Goal: Information Seeking & Learning: Learn about a topic

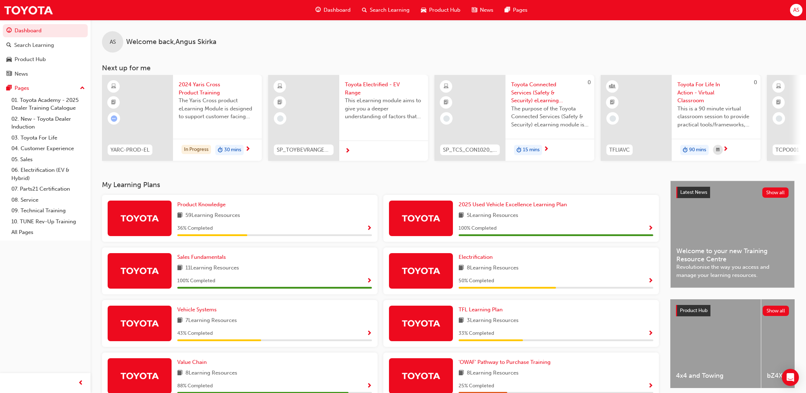
scroll to position [95, 0]
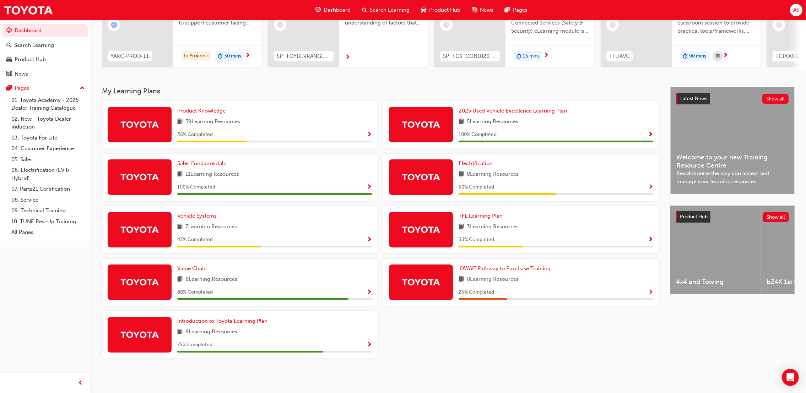
click at [216, 217] on link "Vehicle Systems" at bounding box center [198, 216] width 42 height 8
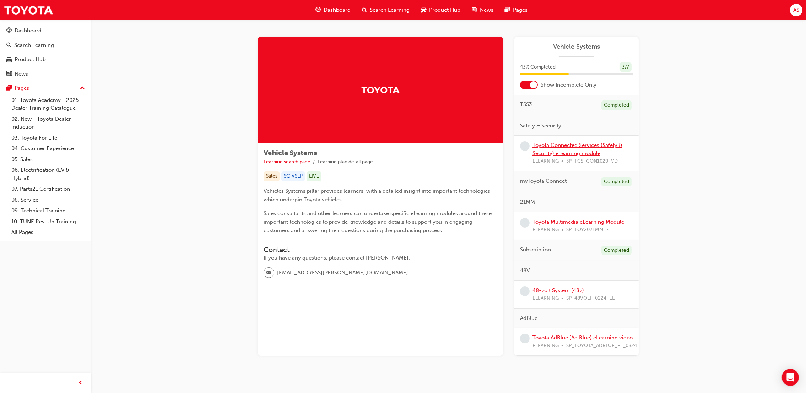
click at [571, 151] on link "Toyota Connected Services (Safety & Security) eLearning module" at bounding box center [578, 149] width 90 height 15
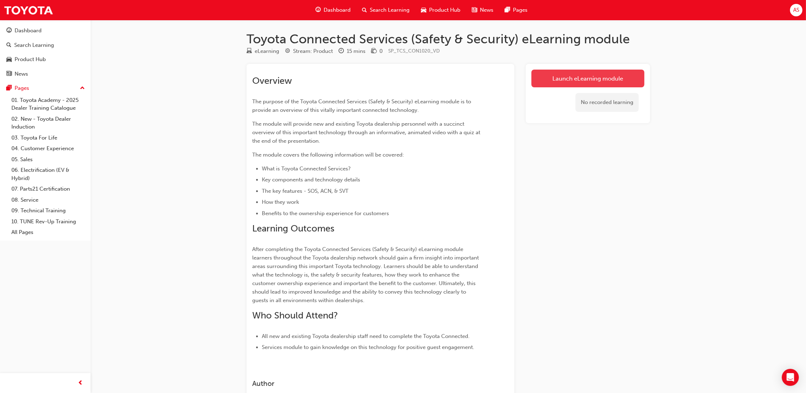
click at [583, 85] on link "Launch eLearning module" at bounding box center [588, 79] width 113 height 18
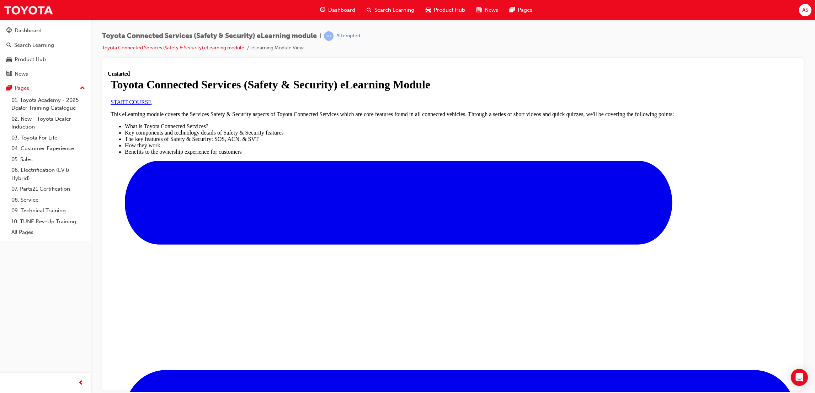
click at [151, 105] on span "START COURSE" at bounding box center [131, 102] width 41 height 6
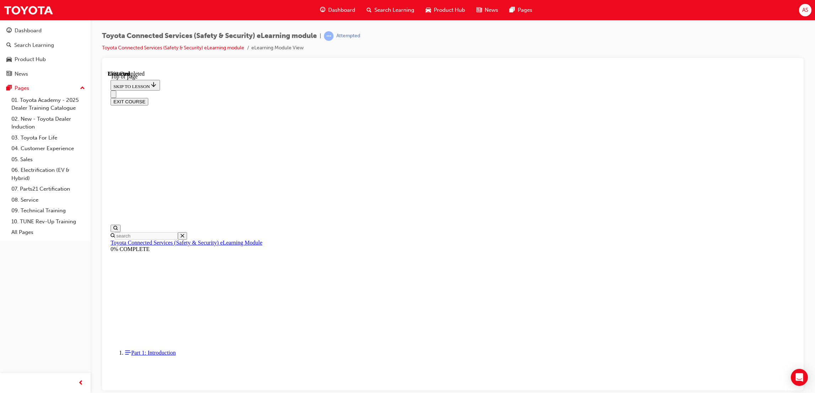
scroll to position [22, 0]
drag, startPoint x: 510, startPoint y: 304, endPoint x: 512, endPoint y: 298, distance: 6.4
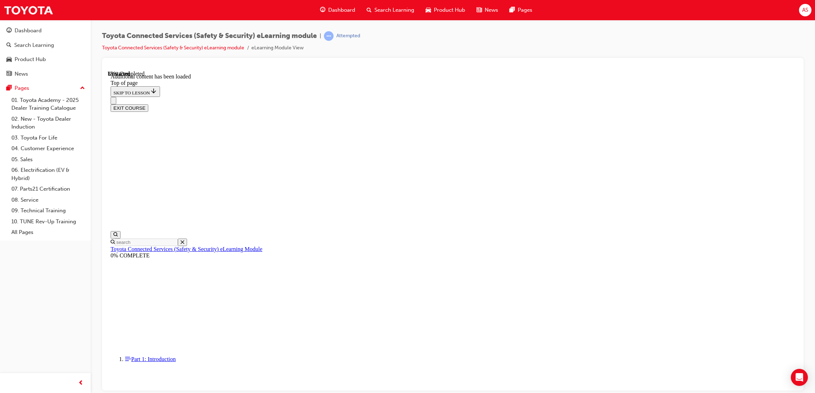
scroll to position [211, 0]
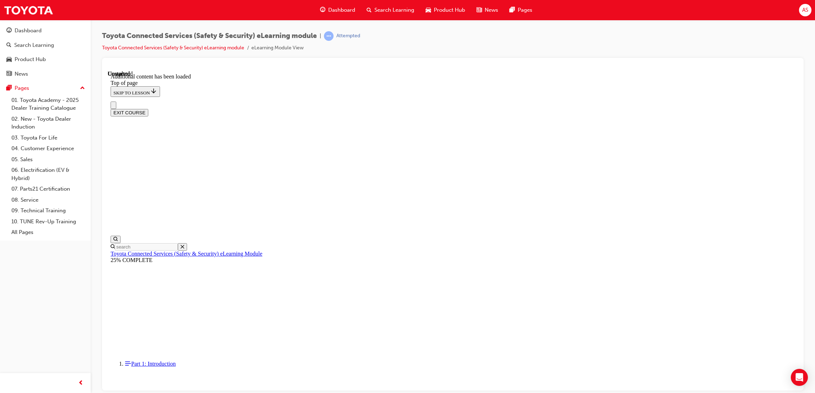
scroll to position [0, 0]
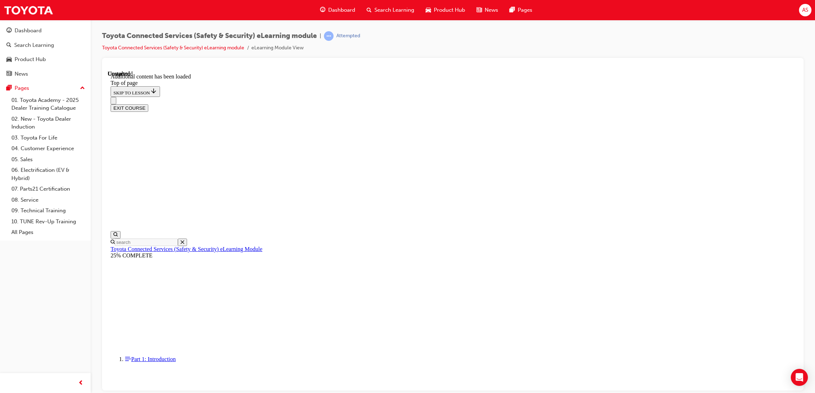
scroll to position [114, 0]
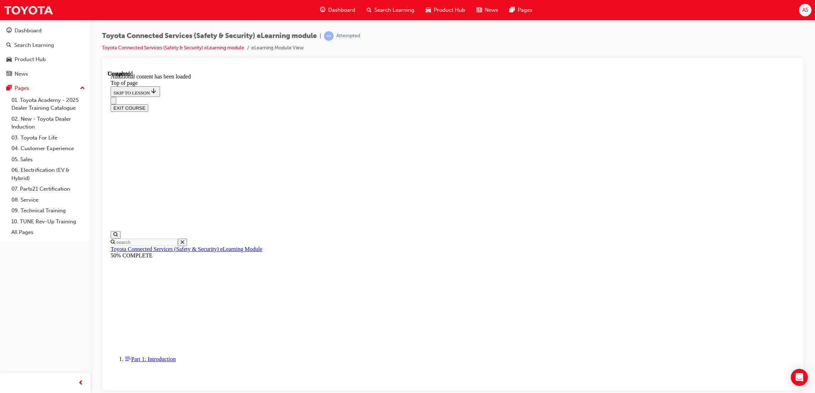
scroll to position [22, 0]
drag, startPoint x: 408, startPoint y: 246, endPoint x: 404, endPoint y: 244, distance: 4.8
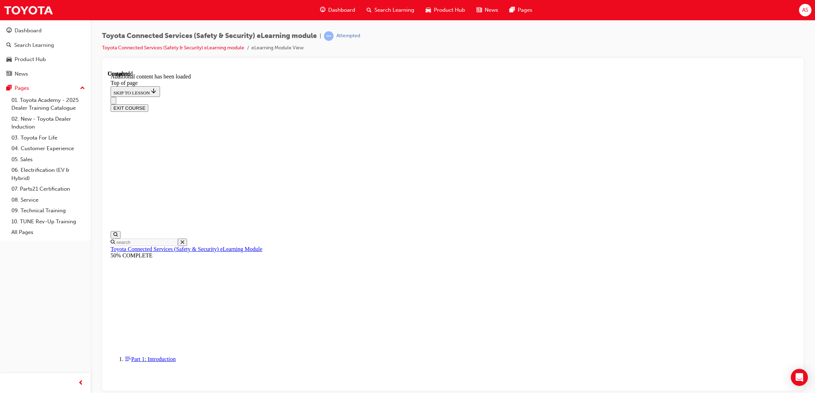
drag, startPoint x: 404, startPoint y: 244, endPoint x: 398, endPoint y: 240, distance: 7.4
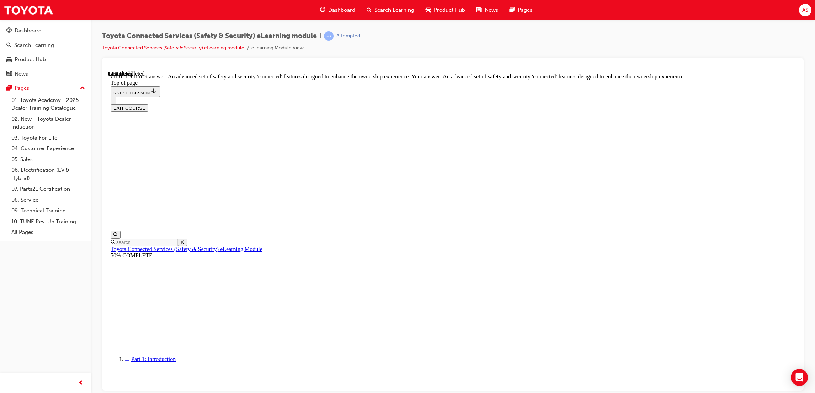
scroll to position [93, 0]
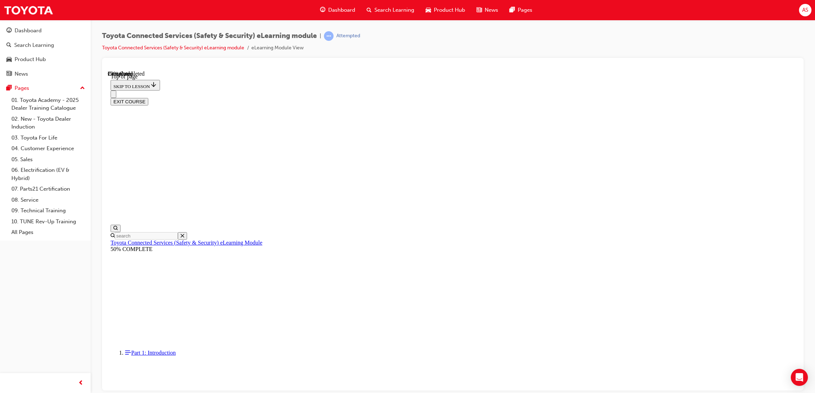
scroll to position [22, 0]
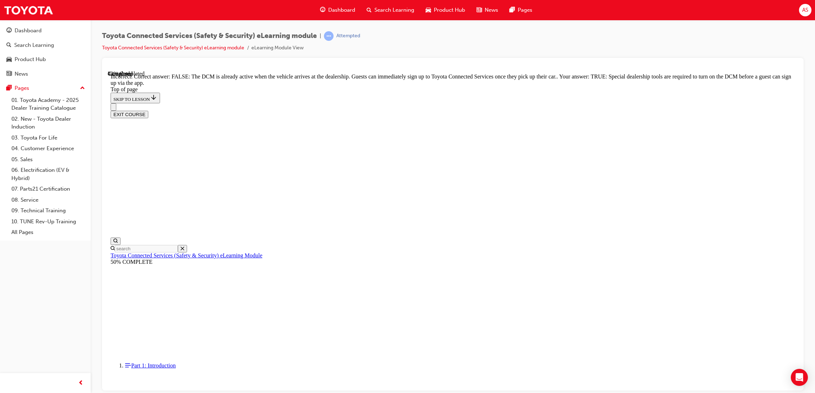
scroll to position [65, 0]
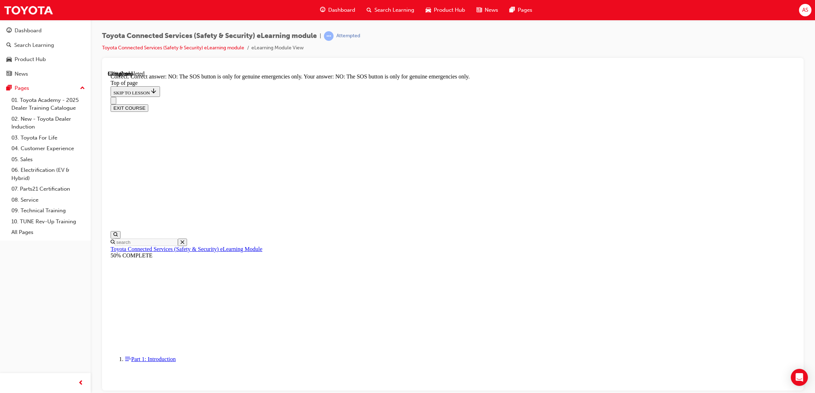
scroll to position [44, 0]
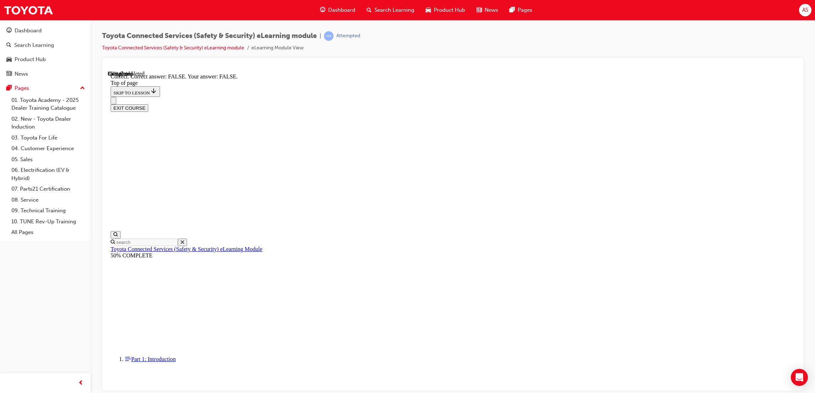
scroll to position [44, 0]
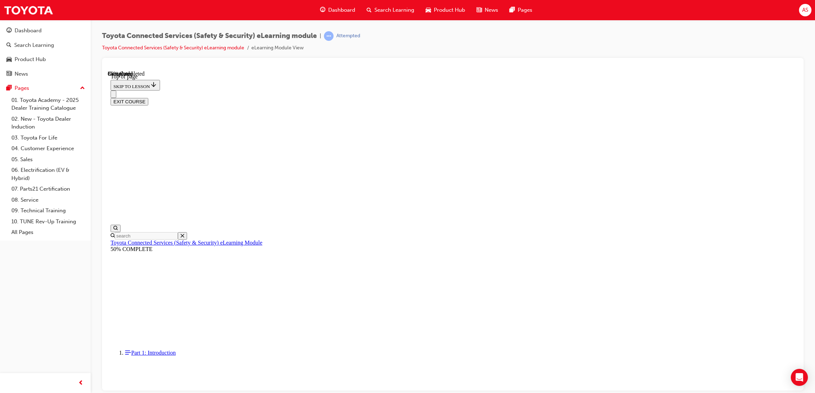
scroll to position [22, 0]
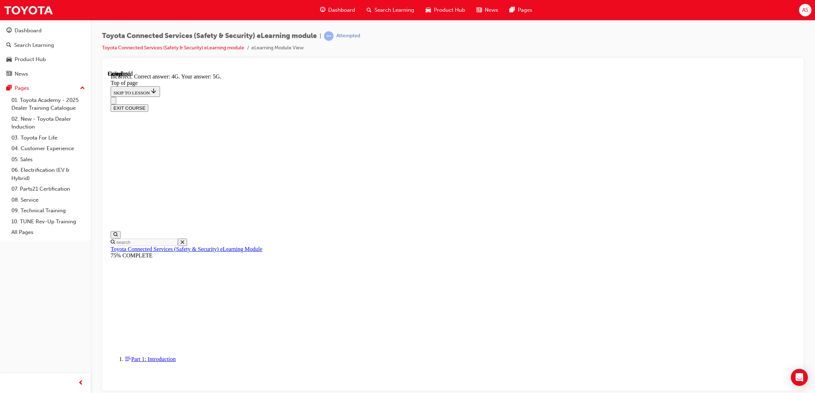
scroll to position [89, 0]
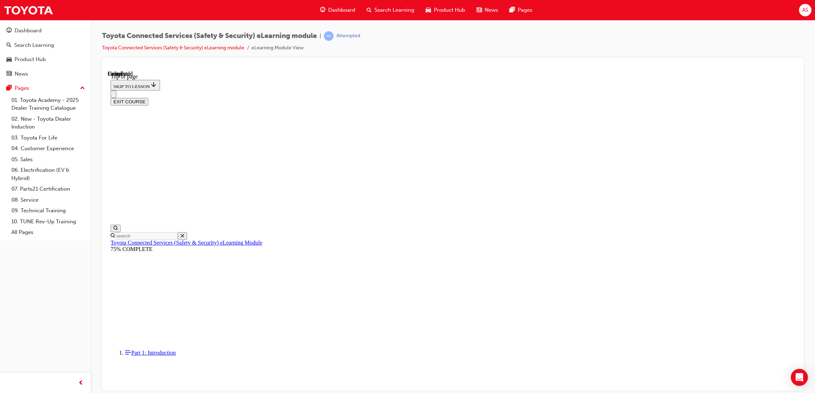
scroll to position [64, 0]
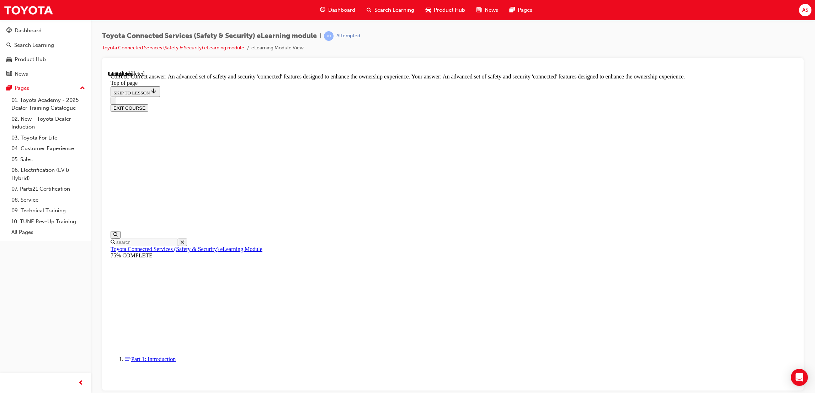
scroll to position [93, 0]
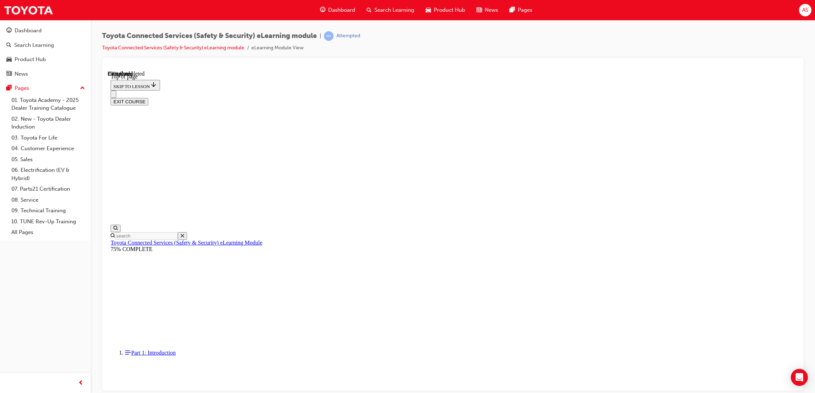
scroll to position [22, 0]
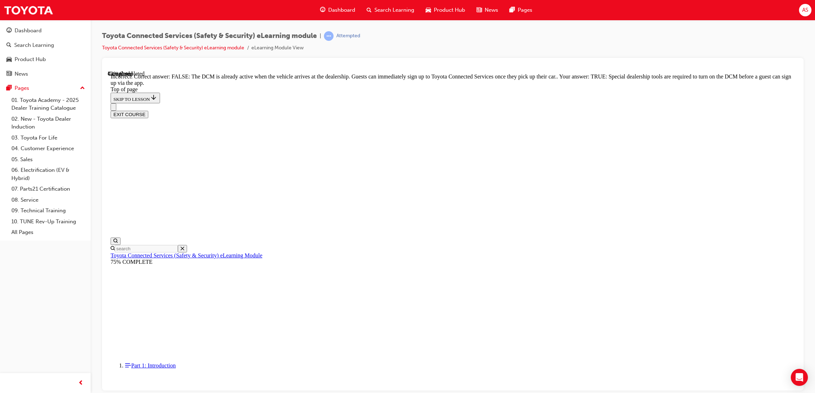
scroll to position [65, 0]
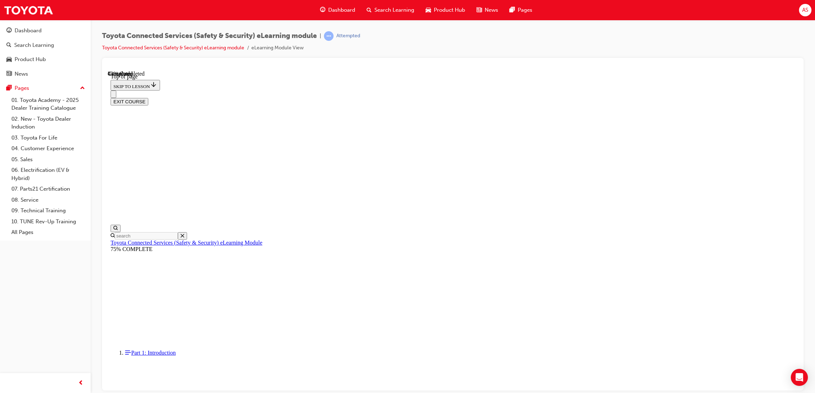
scroll to position [22, 0]
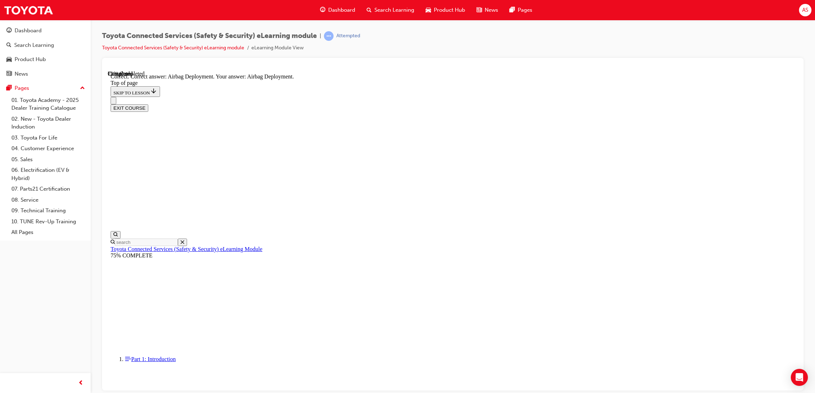
scroll to position [76, 0]
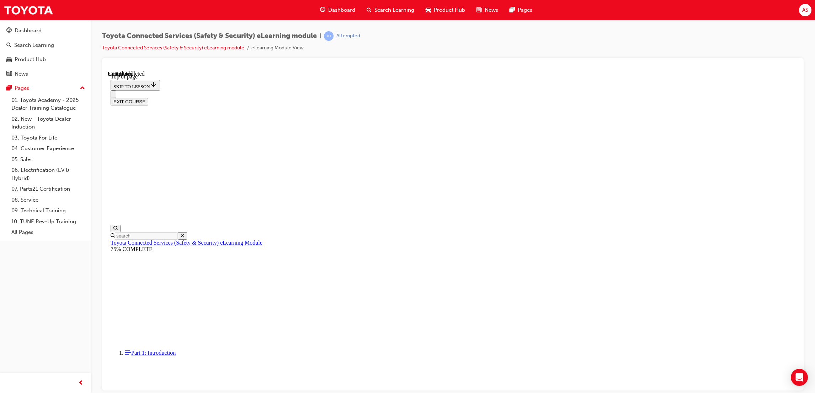
scroll to position [22, 0]
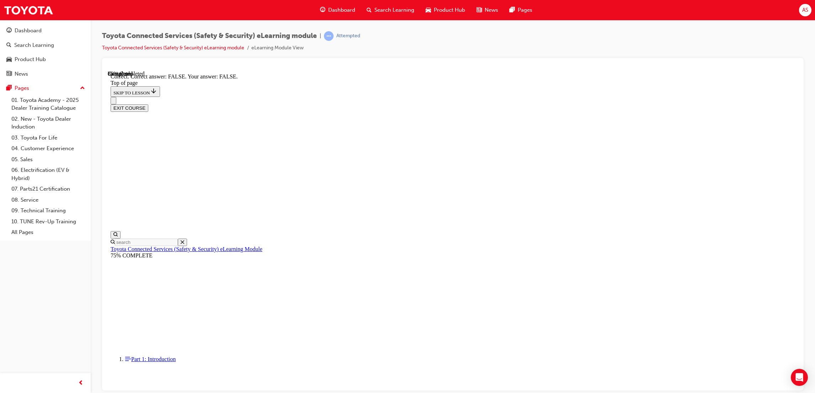
scroll to position [44, 0]
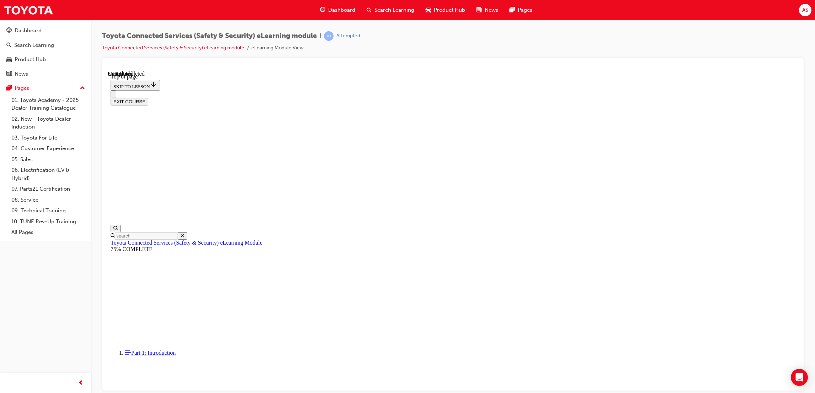
scroll to position [22, 0]
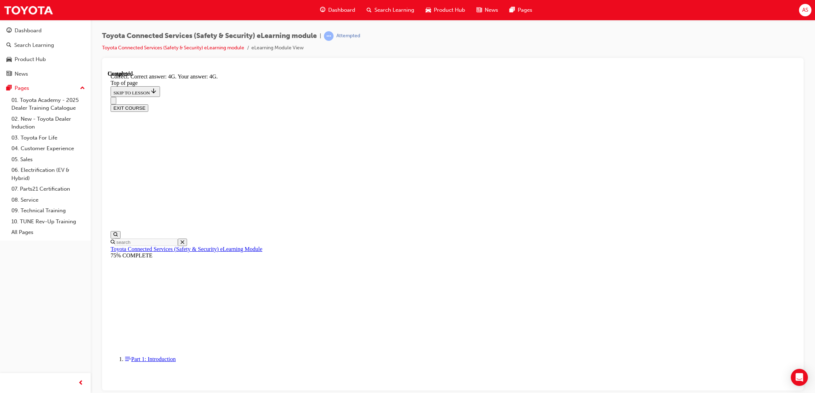
scroll to position [89, 0]
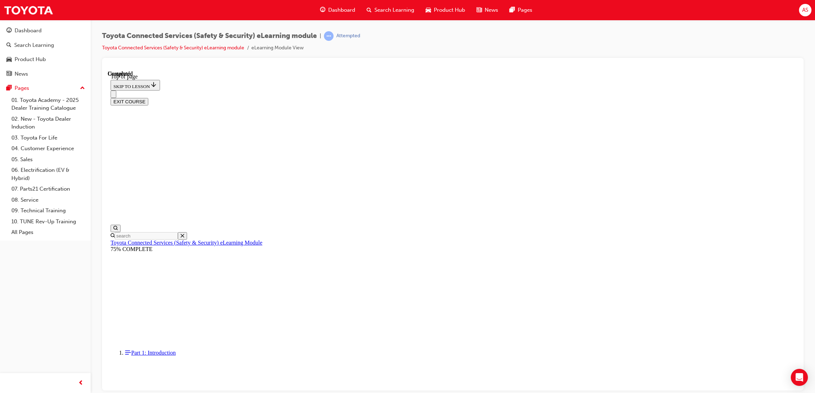
scroll to position [64, 0]
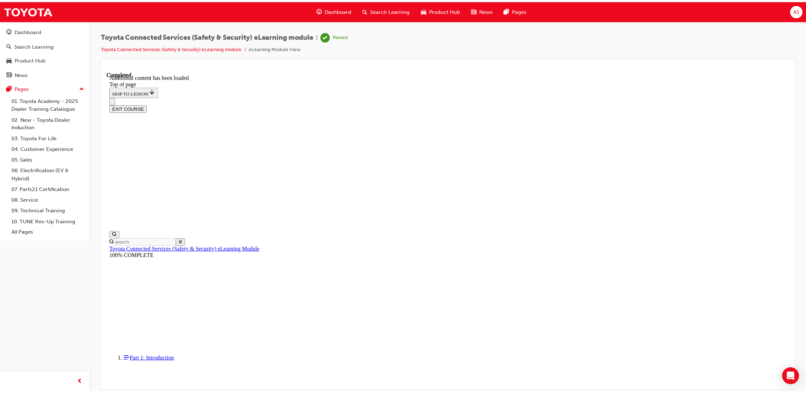
scroll to position [148, 0]
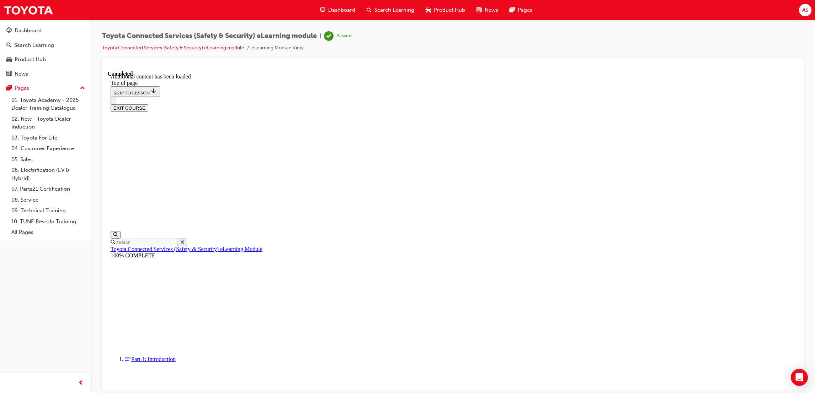
click at [344, 13] on span "Dashboard" at bounding box center [341, 10] width 27 height 8
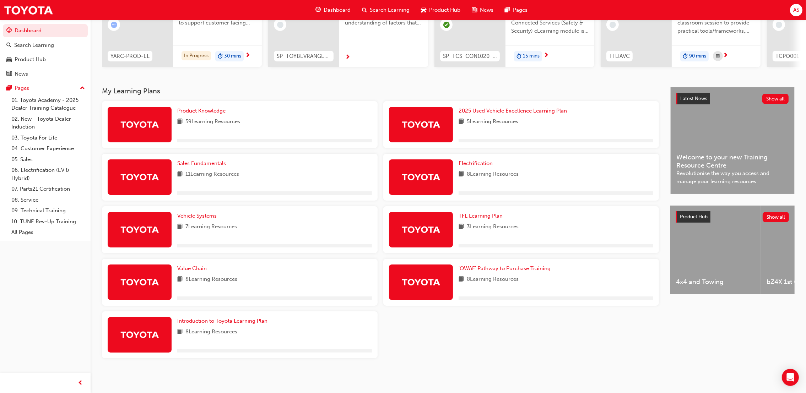
scroll to position [95, 0]
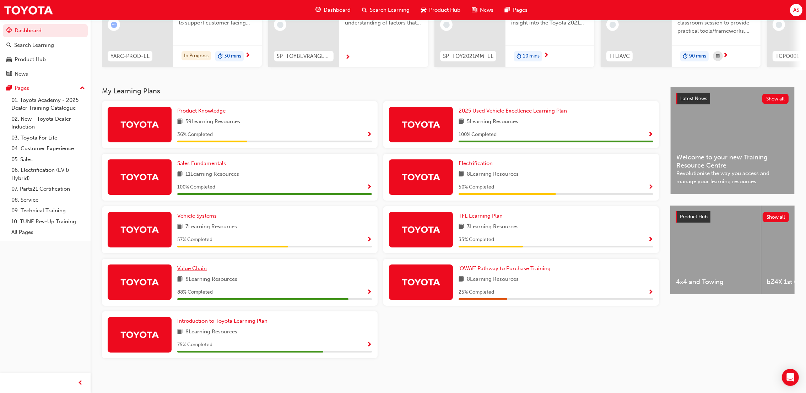
click at [198, 266] on span "Value Chain" at bounding box center [192, 269] width 30 height 6
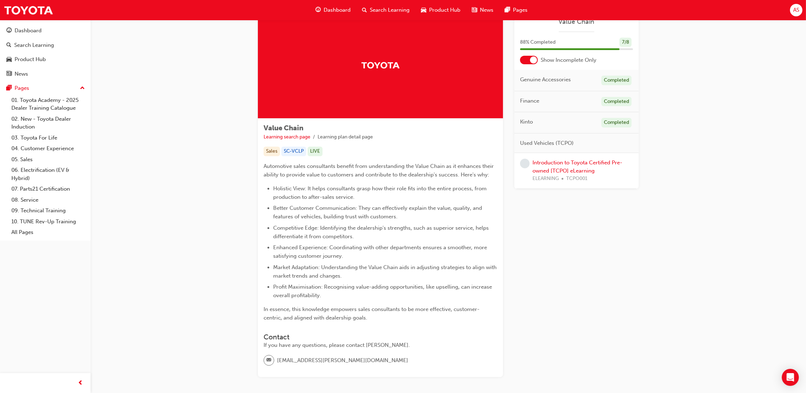
scroll to position [7, 0]
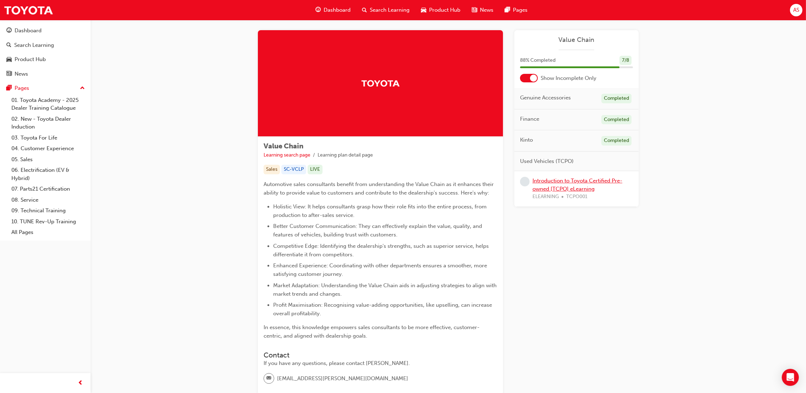
click at [575, 181] on link "Introduction to Toyota Certified Pre-owned [TCPO] eLearning" at bounding box center [578, 185] width 90 height 15
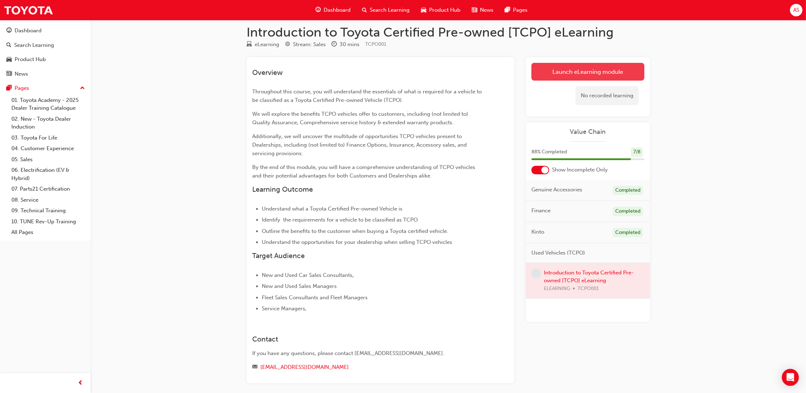
click at [583, 65] on link "Launch eLearning module" at bounding box center [588, 72] width 113 height 18
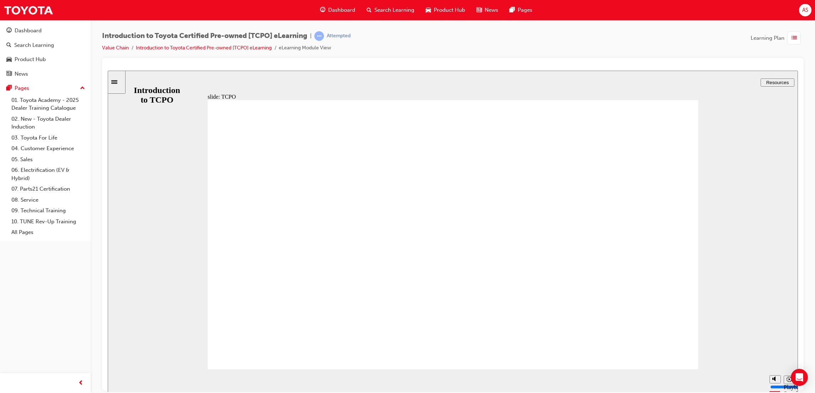
drag, startPoint x: 410, startPoint y: 383, endPoint x: 432, endPoint y: 387, distance: 21.7
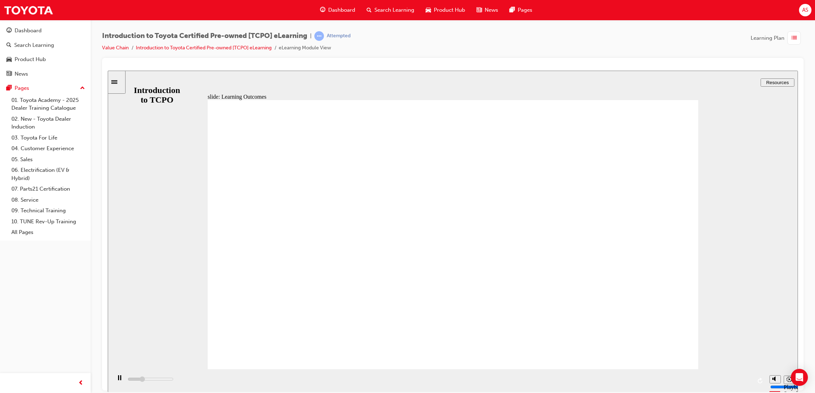
click at [415, 385] on div "playback controls" at bounding box center [438, 380] width 654 height 23
click at [435, 388] on div "playback controls" at bounding box center [438, 380] width 654 height 23
click at [447, 382] on div "playback controls" at bounding box center [438, 380] width 654 height 23
click at [453, 379] on div "playback controls" at bounding box center [438, 380] width 654 height 23
drag, startPoint x: 375, startPoint y: 381, endPoint x: 610, endPoint y: 402, distance: 236.2
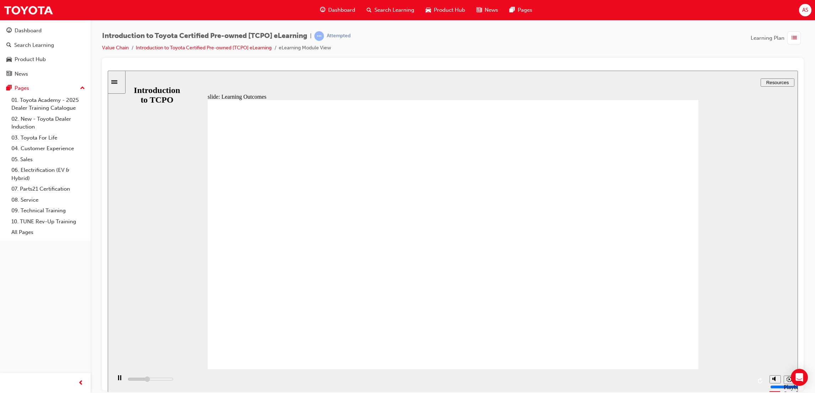
click at [610, 392] on html "slide: Learning Outcomes Rectangle 1 LEARNING OUTCOMES Introduce Dealer staff t…" at bounding box center [453, 231] width 690 height 322
click at [788, 382] on icon "Playback speed" at bounding box center [788, 379] width 5 height 5
click at [728, 381] on div "playback controls" at bounding box center [438, 380] width 654 height 23
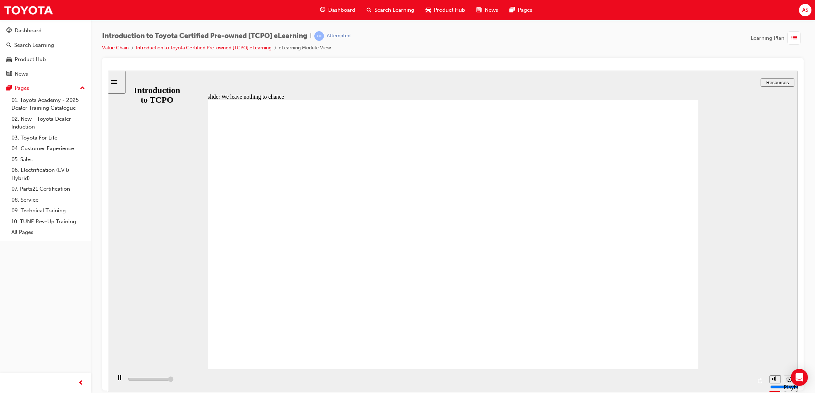
type input "35200"
drag, startPoint x: 277, startPoint y: 197, endPoint x: 280, endPoint y: 208, distance: 11.8
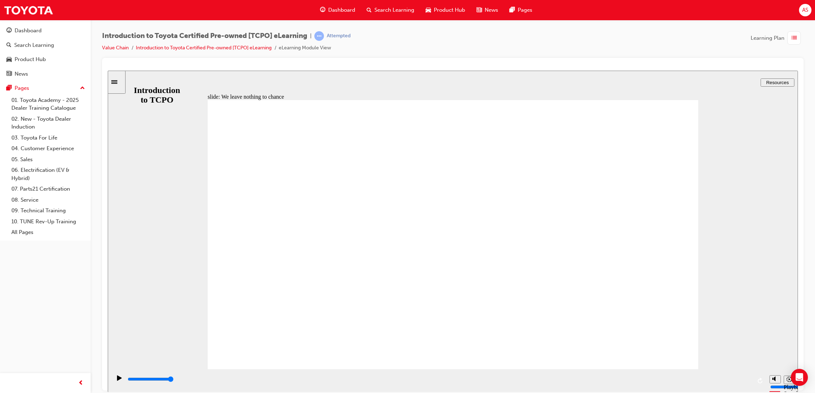
drag, startPoint x: 477, startPoint y: 159, endPoint x: 470, endPoint y: 156, distance: 7.5
drag, startPoint x: 466, startPoint y: 154, endPoint x: 485, endPoint y: 151, distance: 19.1
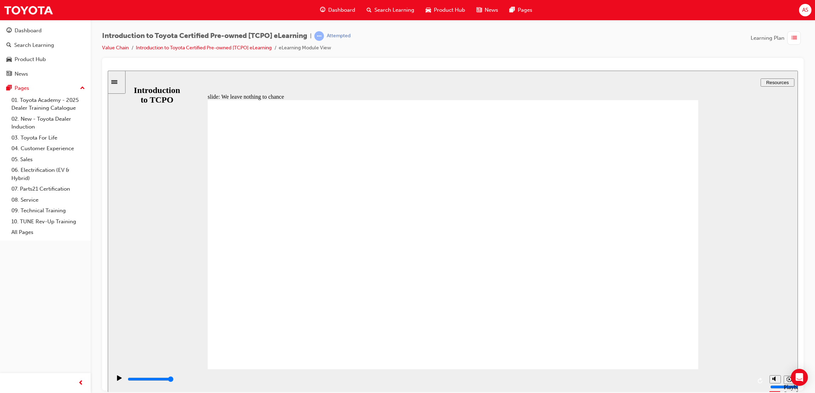
drag, startPoint x: 509, startPoint y: 310, endPoint x: 585, endPoint y: 189, distance: 142.7
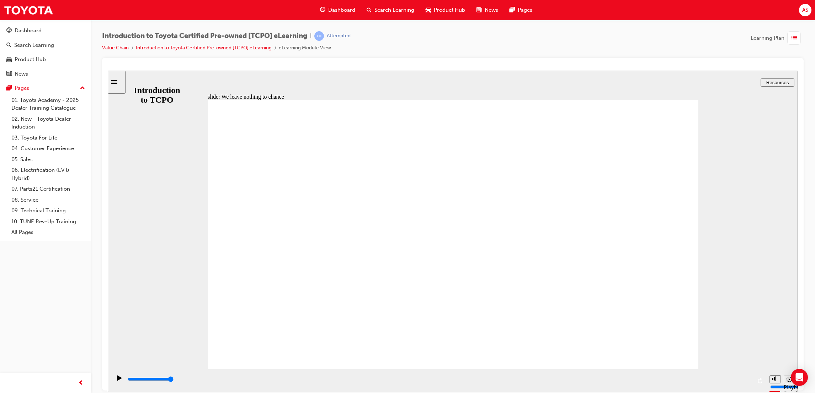
drag, startPoint x: 446, startPoint y: 151, endPoint x: 454, endPoint y: 154, distance: 7.9
drag, startPoint x: 775, startPoint y: 357, endPoint x: 776, endPoint y: 342, distance: 15.7
type input "10"
click at [776, 358] on input "volume" at bounding box center [793, 361] width 46 height 6
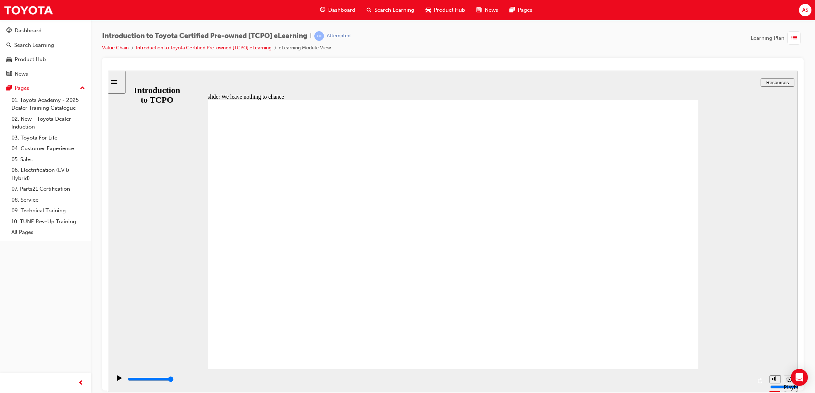
drag, startPoint x: 573, startPoint y: 194, endPoint x: 611, endPoint y: 148, distance: 59.8
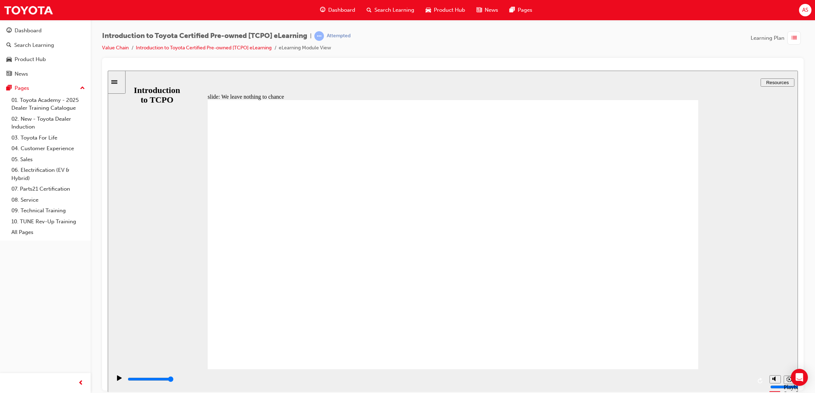
drag, startPoint x: 406, startPoint y: 323, endPoint x: 408, endPoint y: 300, distance: 23.2
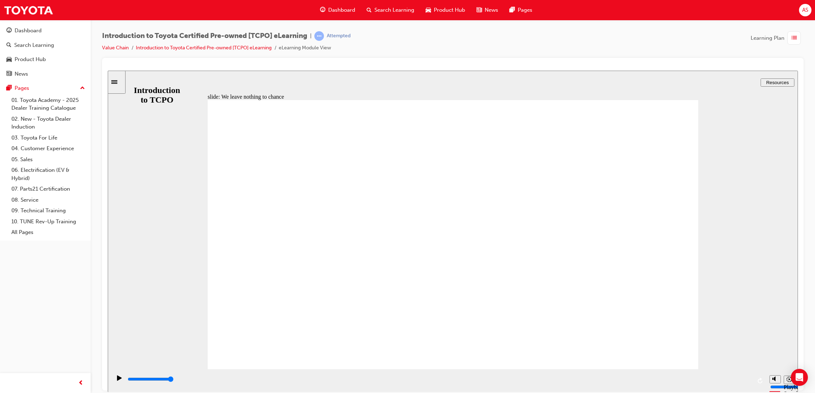
drag, startPoint x: 500, startPoint y: 308, endPoint x: 506, endPoint y: 314, distance: 8.3
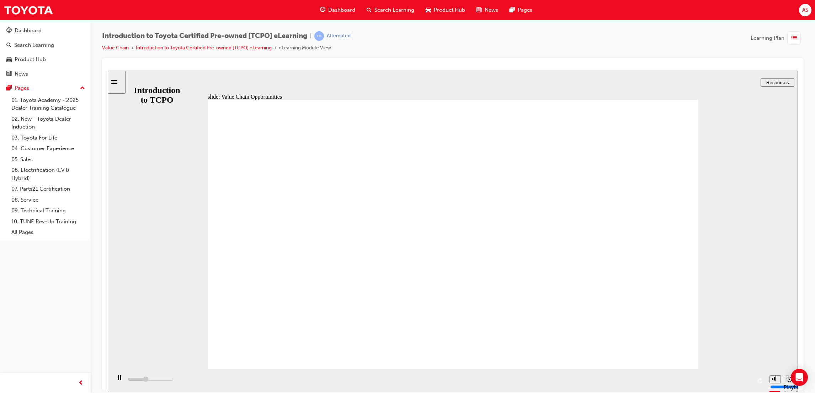
drag, startPoint x: 321, startPoint y: 233, endPoint x: 316, endPoint y: 234, distance: 4.5
drag, startPoint x: 317, startPoint y: 242, endPoint x: 306, endPoint y: 269, distance: 29.2
drag, startPoint x: 306, startPoint y: 269, endPoint x: 353, endPoint y: 218, distance: 69.9
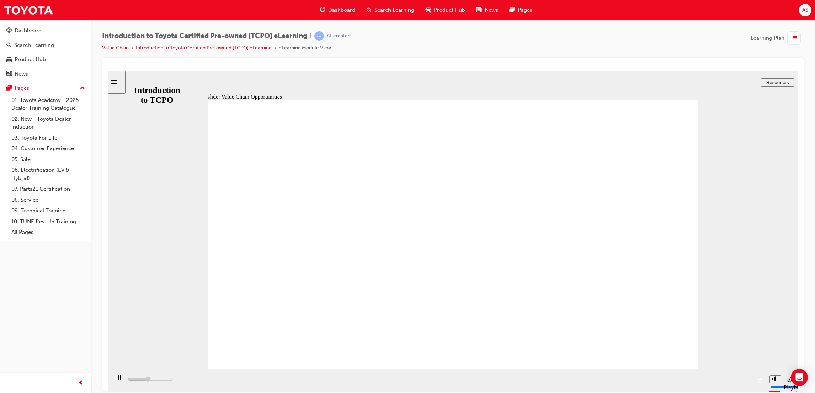
drag, startPoint x: 353, startPoint y: 218, endPoint x: 483, endPoint y: 252, distance: 134.5
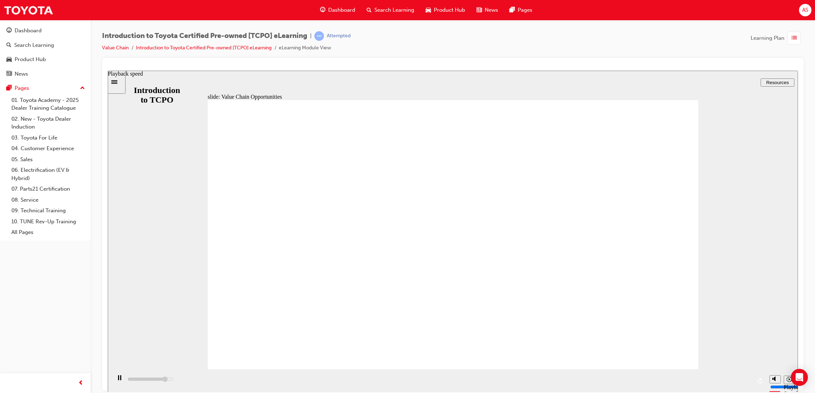
click at [786, 380] on icon "Playback speed" at bounding box center [788, 379] width 5 height 5
click at [698, 246] on div "slide: Value Chain Opportunities Rectangle 1 CLOSE CLOSE Servicing If a custome…" at bounding box center [453, 231] width 690 height 322
type input "31500"
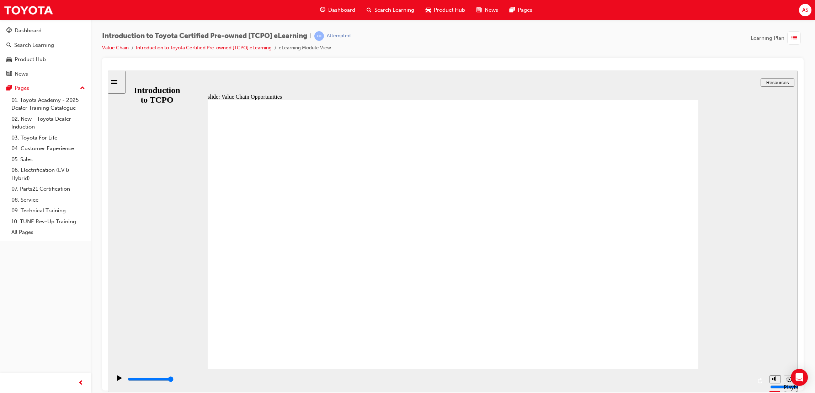
drag, startPoint x: 312, startPoint y: 213, endPoint x: 318, endPoint y: 212, distance: 5.4
drag, startPoint x: 643, startPoint y: 120, endPoint x: 636, endPoint y: 125, distance: 8.7
